Goal: Transaction & Acquisition: Purchase product/service

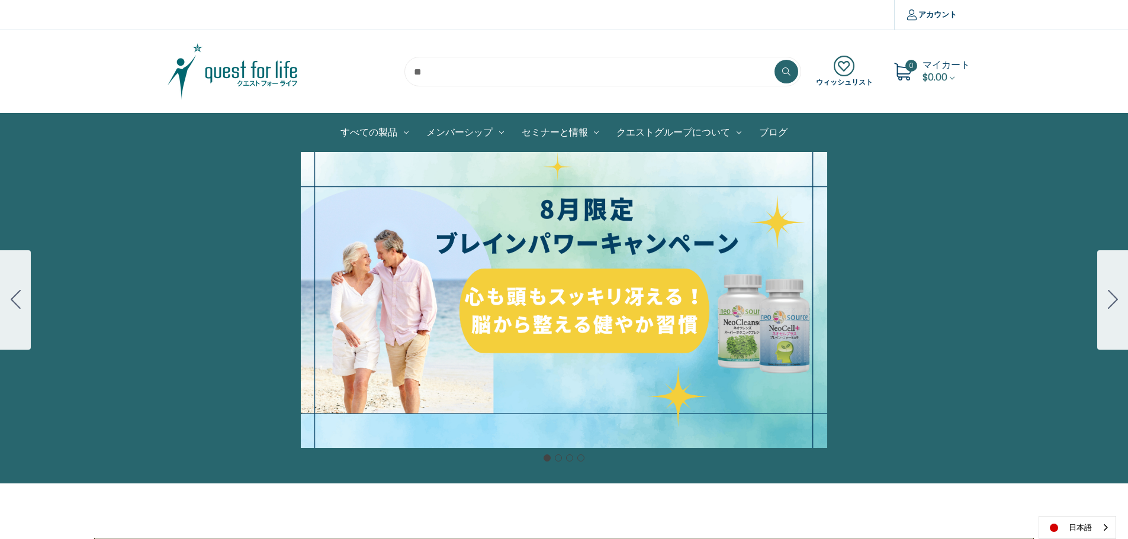
click at [937, 64] on span "マイカート" at bounding box center [945, 65] width 47 height 14
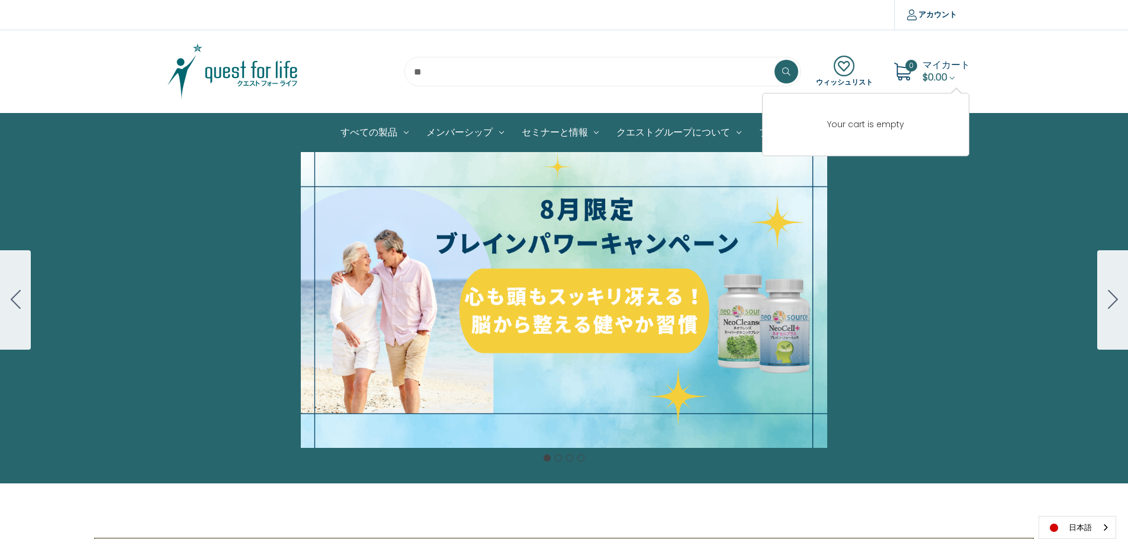
click at [1065, 195] on div "細胞プロテクトセット 通常188ドル セール価格160ドル $28 OFF 2025年4月1日～4月30日 12月１日〜23日 販売中" at bounding box center [564, 300] width 1128 height 296
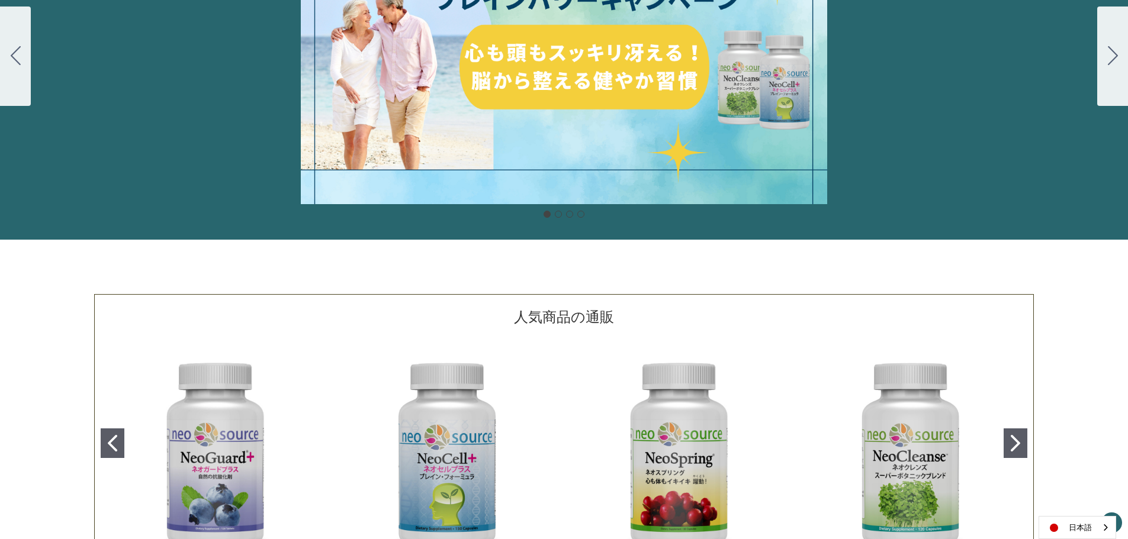
scroll to position [355, 0]
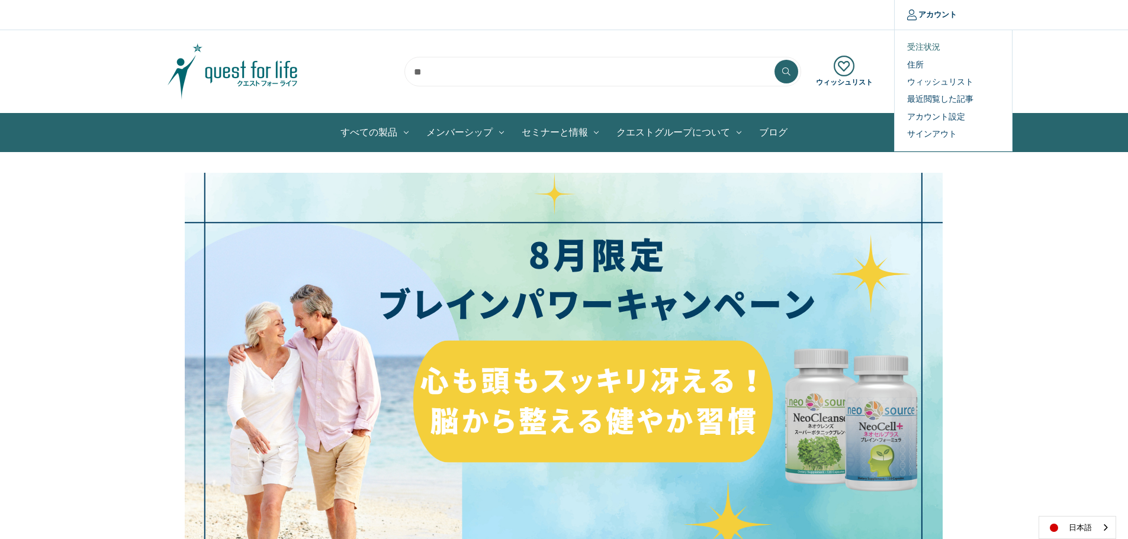
click at [932, 50] on link "受注状況" at bounding box center [953, 46] width 117 height 17
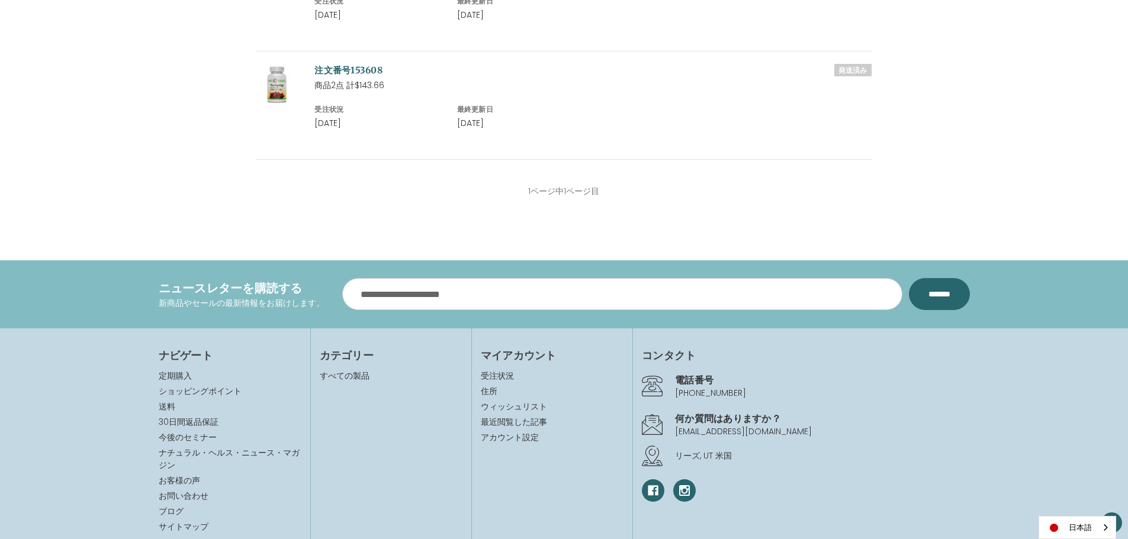
scroll to position [532, 0]
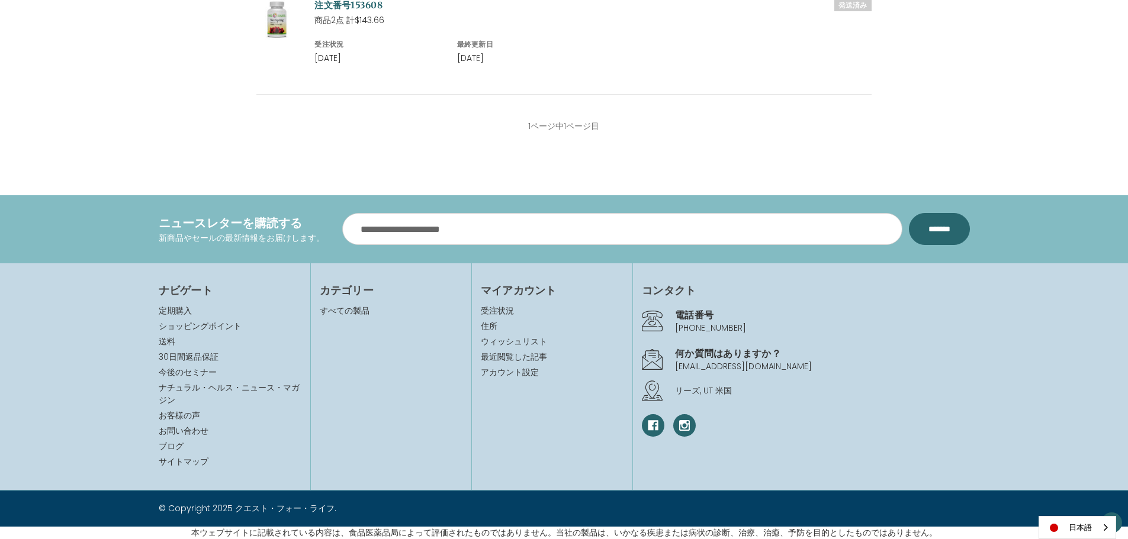
click at [208, 511] on p "© Copyright 2025 クエスト・フォー・ライフ." at bounding box center [357, 509] width 397 height 12
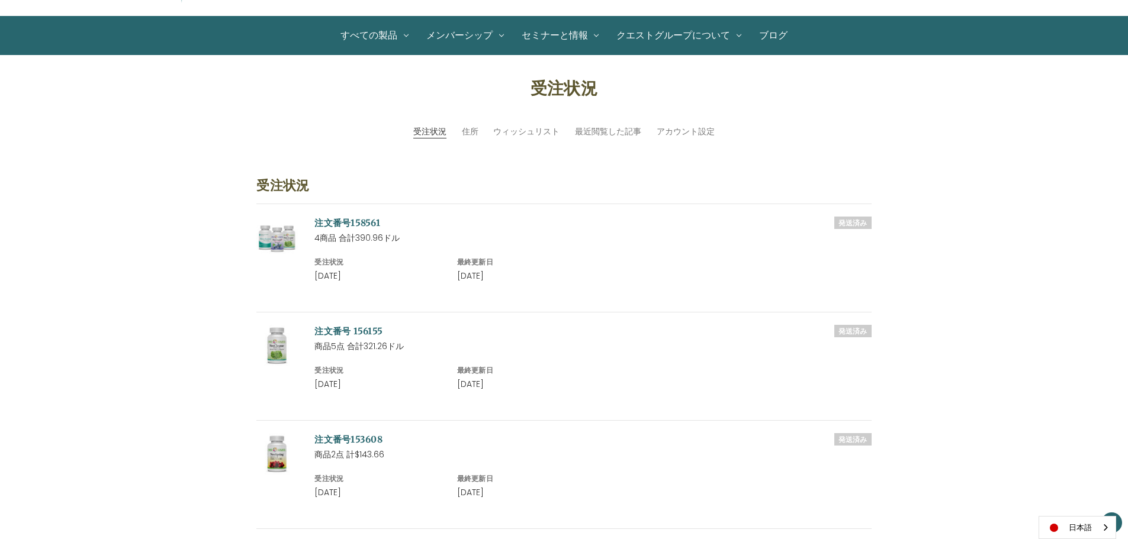
scroll to position [0, 0]
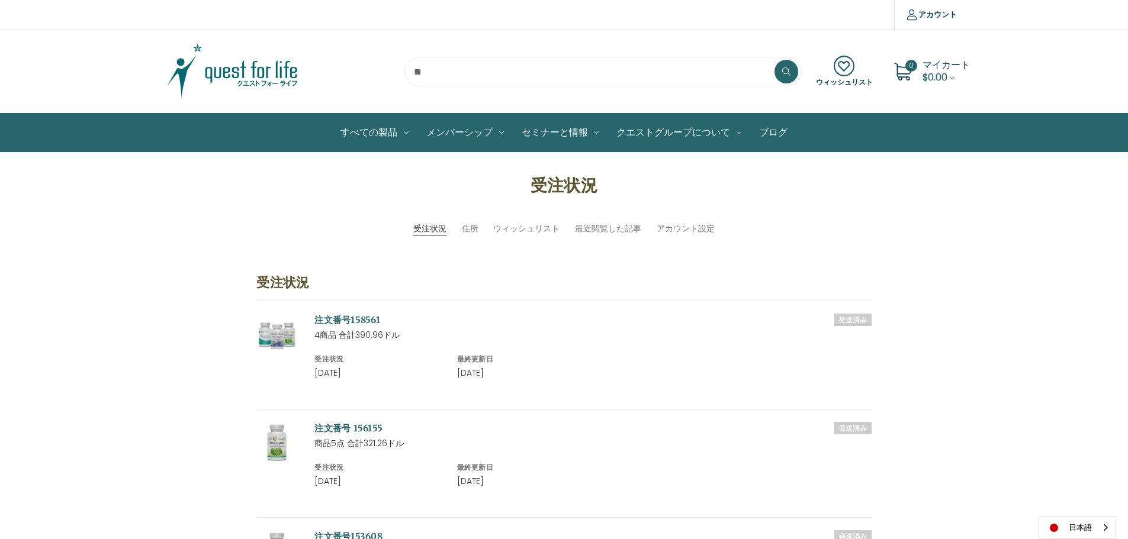
click at [938, 72] on span "$0.00" at bounding box center [934, 77] width 25 height 14
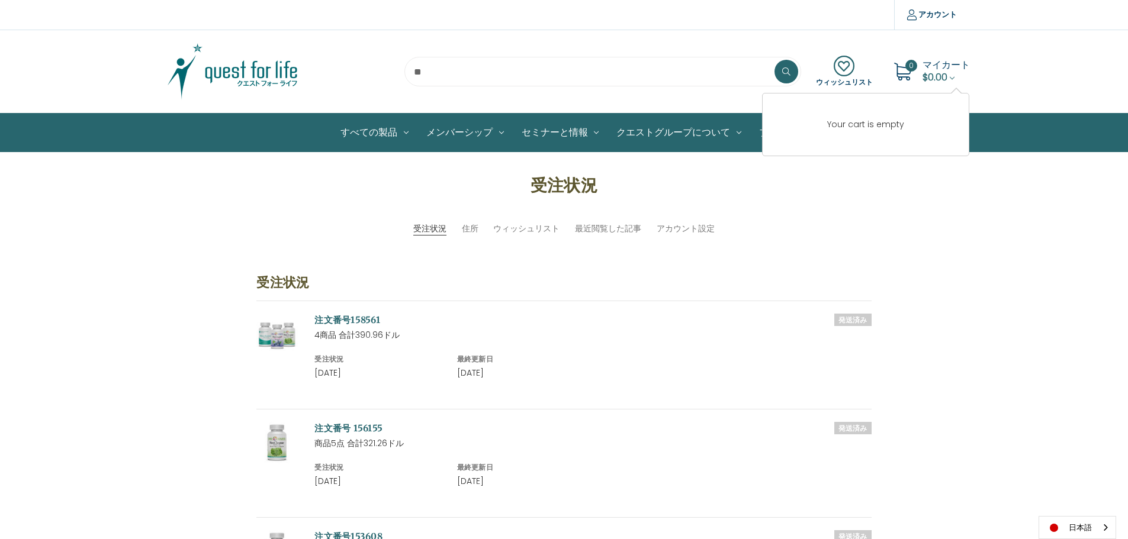
click at [242, 72] on img at bounding box center [233, 71] width 148 height 59
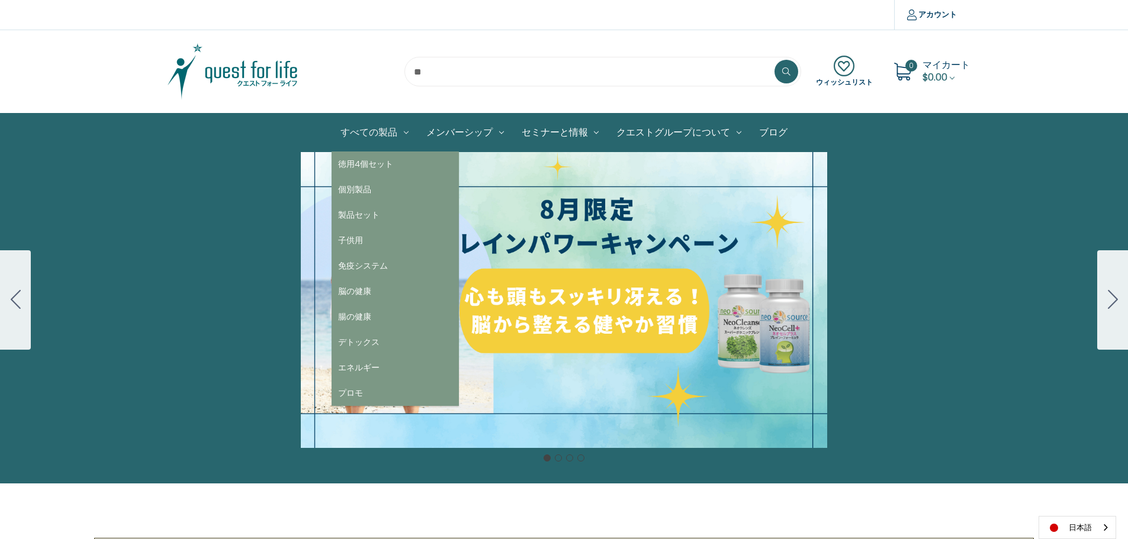
click at [374, 127] on link "すべての製品" at bounding box center [375, 133] width 86 height 38
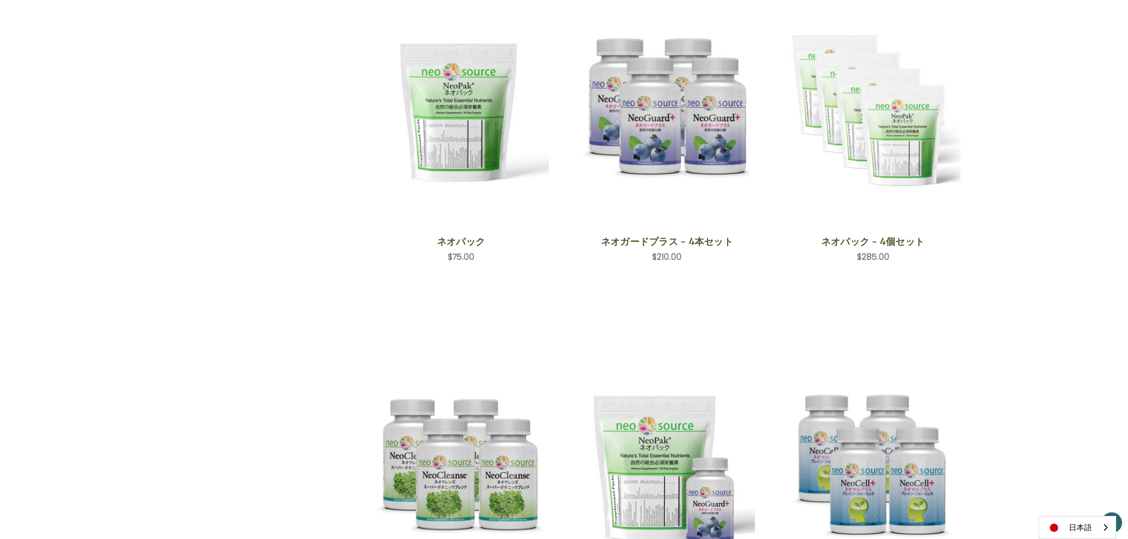
scroll to position [947, 0]
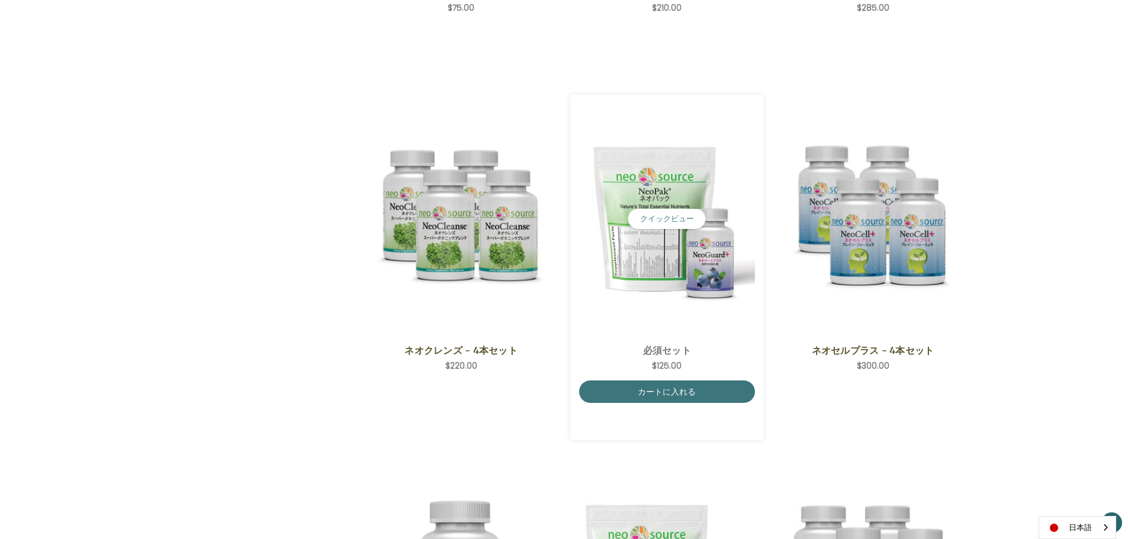
click at [674, 205] on img "Essential Set,$125.00\a" at bounding box center [667, 219] width 176 height 176
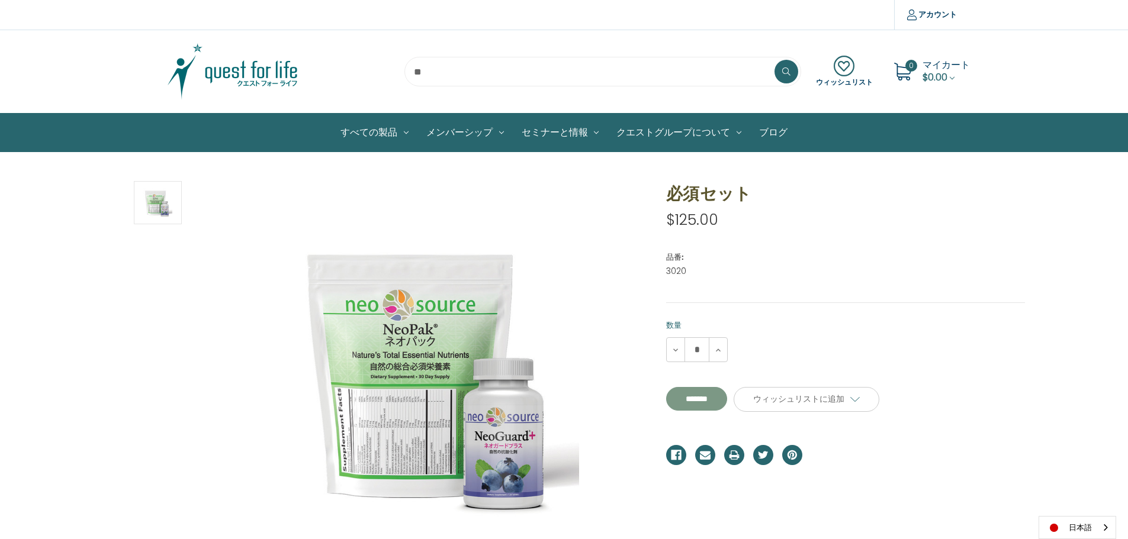
click at [698, 398] on input "**********" at bounding box center [696, 399] width 61 height 24
type input "*******"
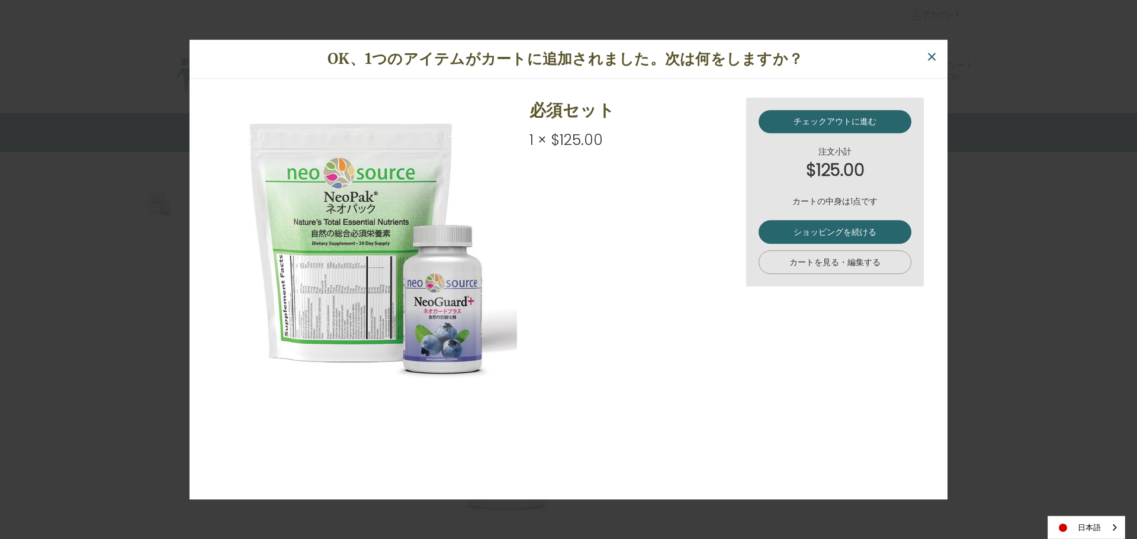
click at [822, 263] on link "カートを見る・編集する" at bounding box center [834, 263] width 153 height 24
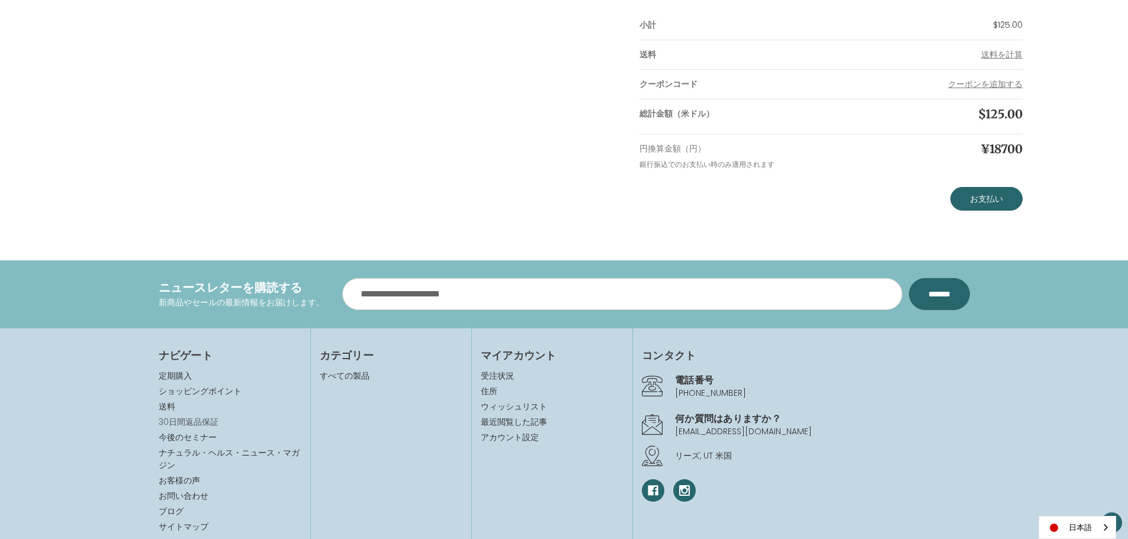
scroll to position [155, 0]
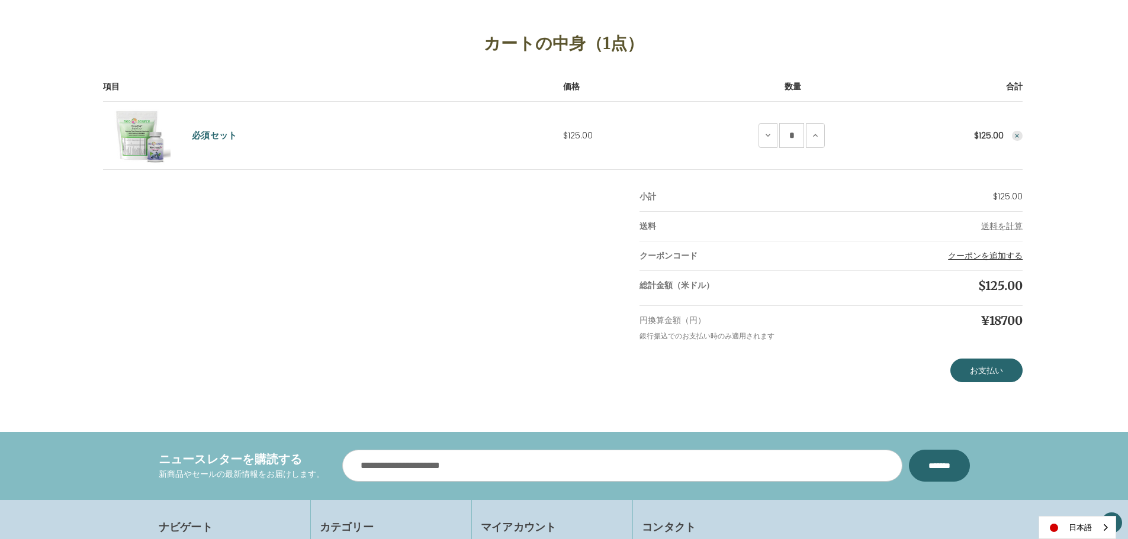
click at [978, 258] on button "クーポンを追加する" at bounding box center [985, 256] width 75 height 12
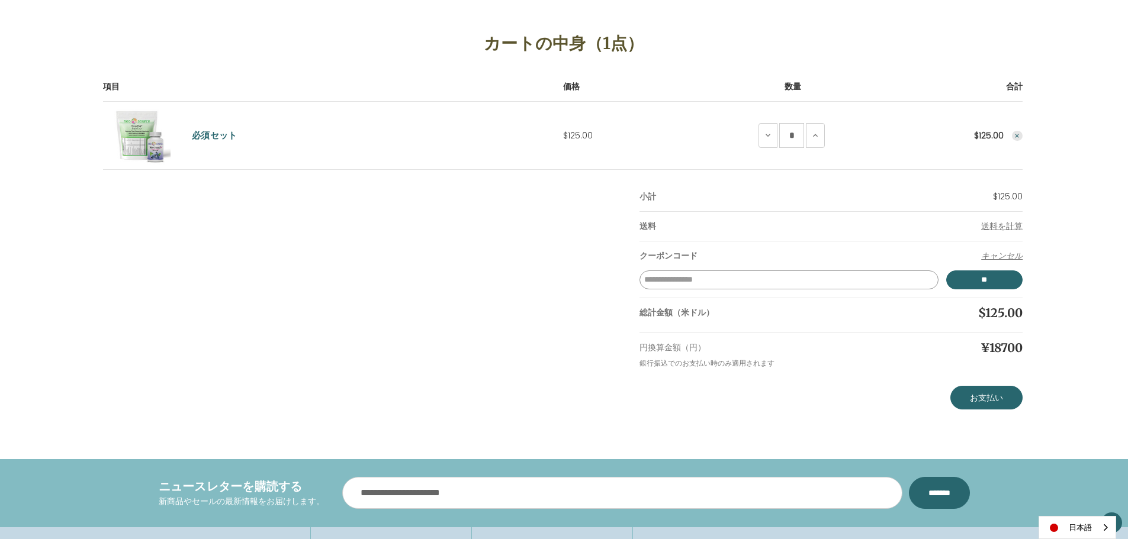
click at [746, 284] on input "クーポンコードを入力してください" at bounding box center [788, 280] width 299 height 19
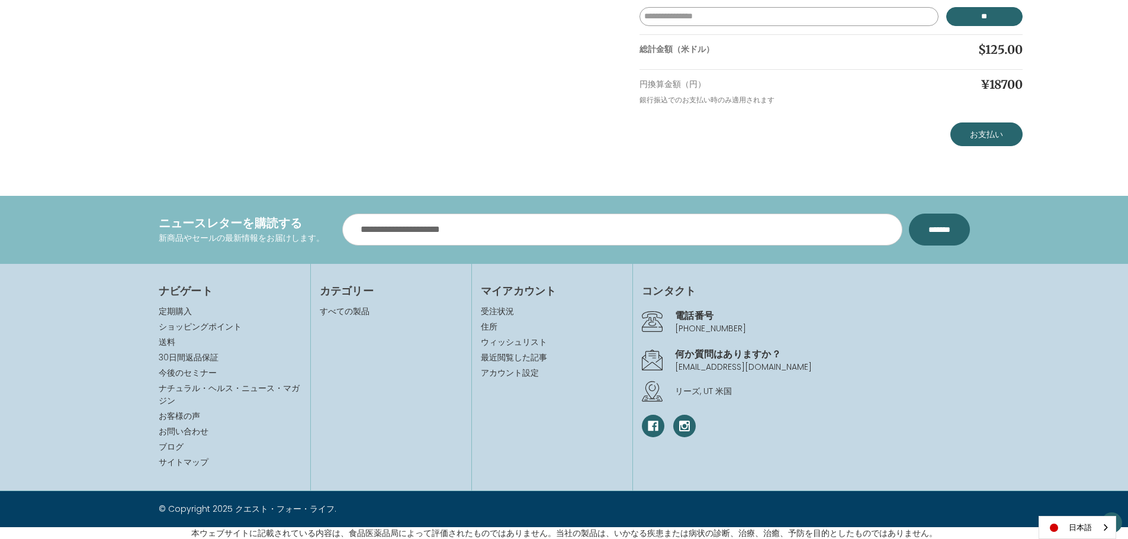
scroll to position [419, 0]
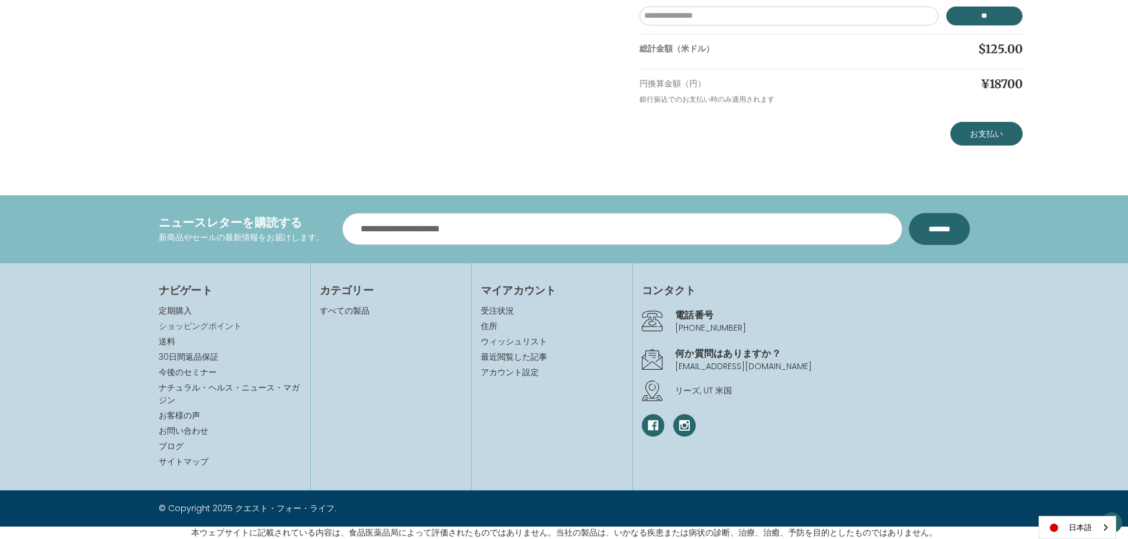
click at [219, 327] on link "ショッピングポイント" at bounding box center [200, 326] width 83 height 12
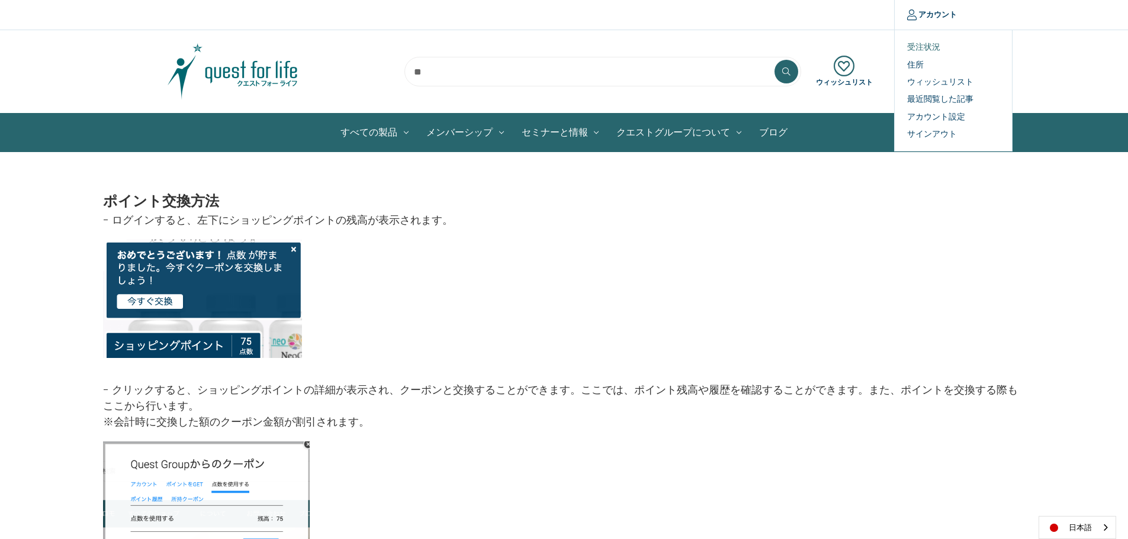
click at [934, 49] on link "受注状況" at bounding box center [953, 46] width 117 height 17
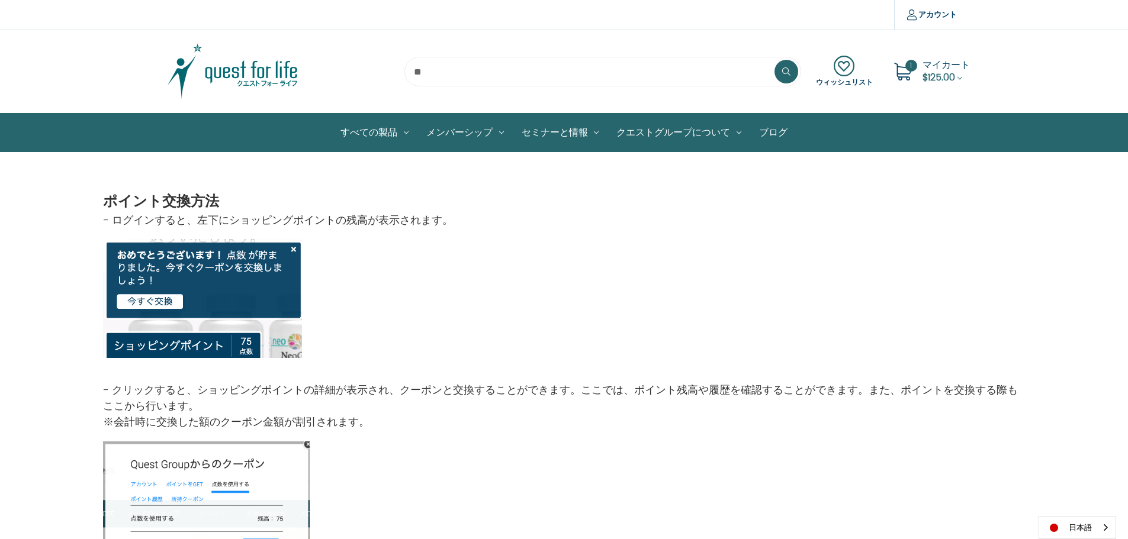
click at [943, 76] on span "$125.00" at bounding box center [938, 77] width 33 height 14
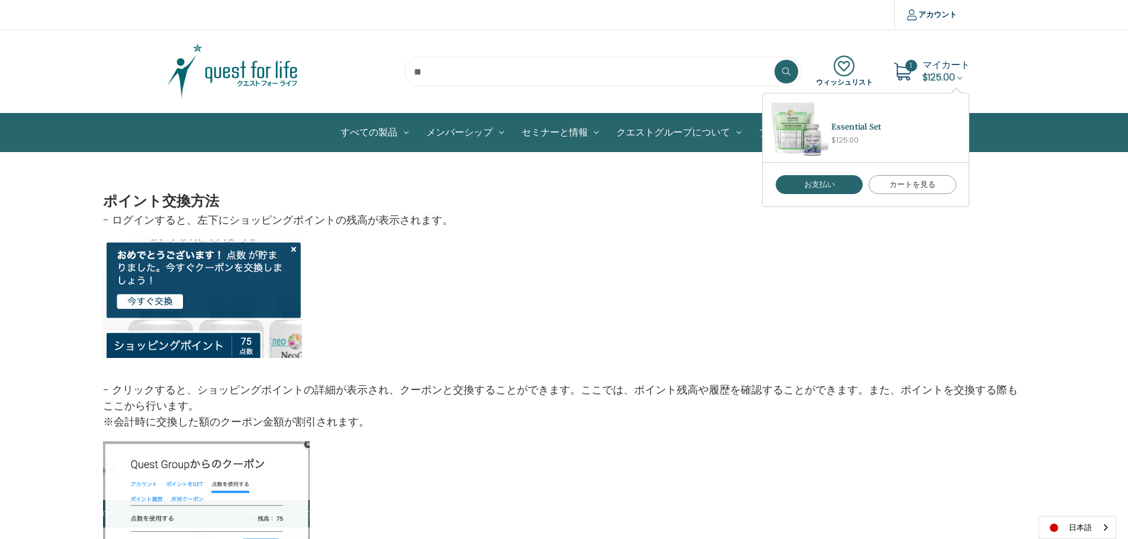
click at [896, 180] on link "カートを見る" at bounding box center [913, 184] width 88 height 19
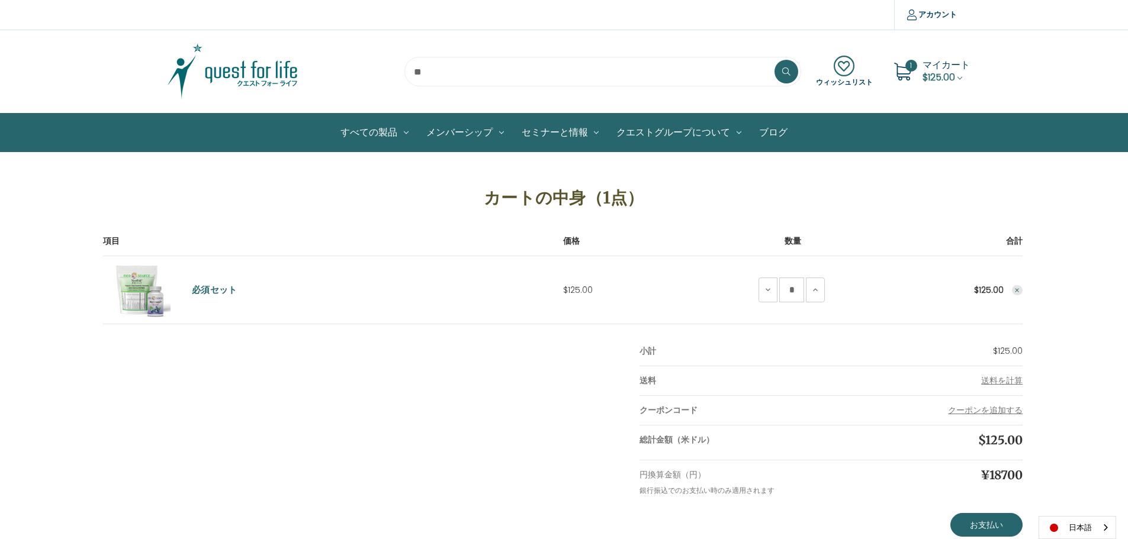
click at [1021, 291] on icon "Remove Essential Set from cart" at bounding box center [1017, 290] width 7 height 7
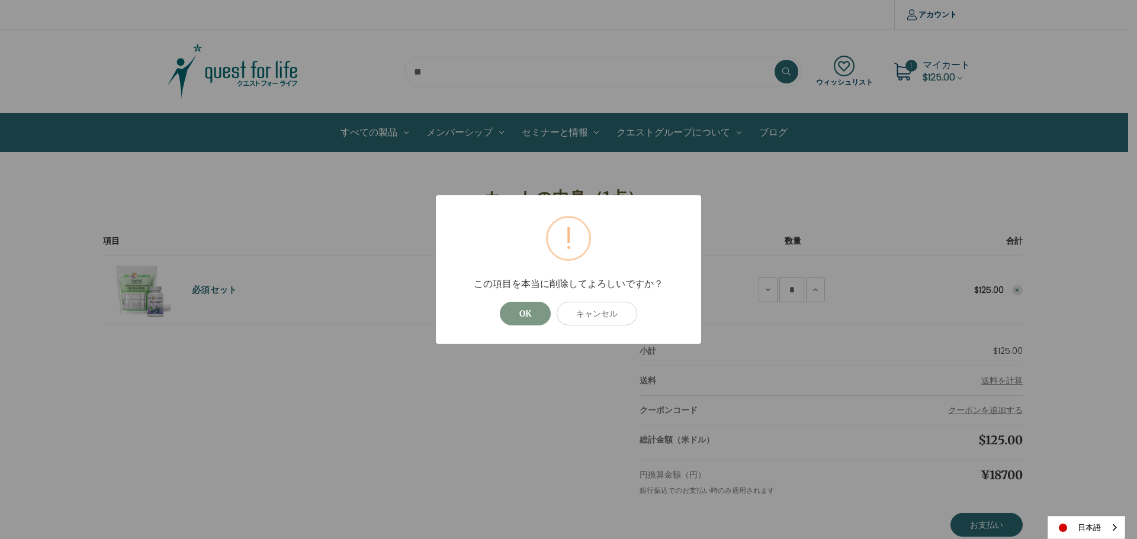
click at [523, 322] on button "OK" at bounding box center [525, 314] width 51 height 24
